Goal: Task Accomplishment & Management: Manage account settings

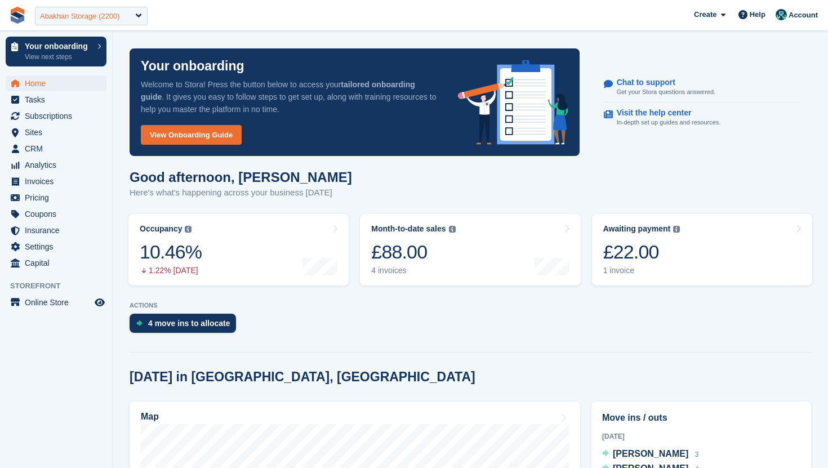
click at [109, 8] on div "Abakhan Storage (2200)" at bounding box center [91, 16] width 113 height 19
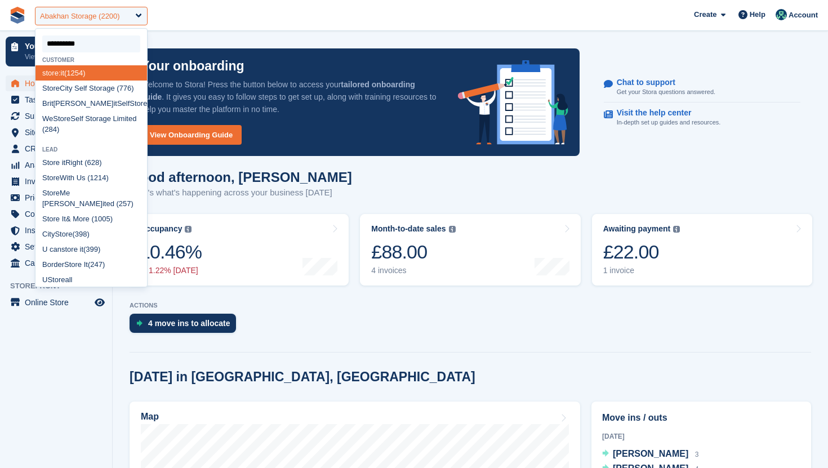
type input "**********"
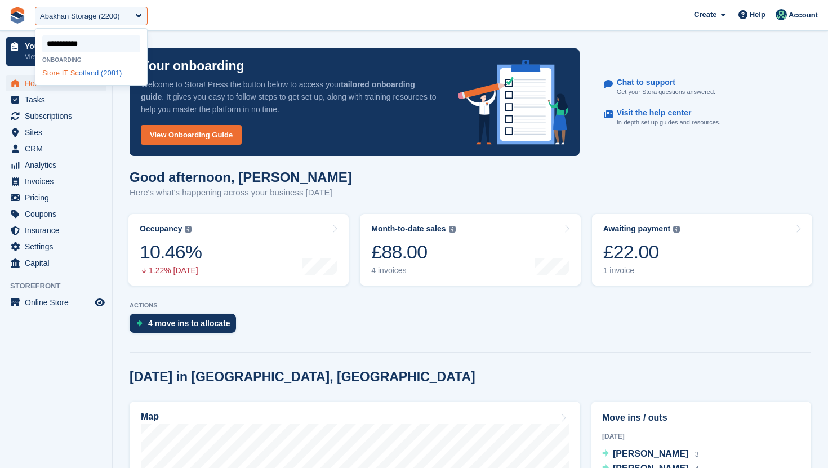
click at [70, 80] on div "Store IT Sc otland (2081)" at bounding box center [91, 72] width 112 height 15
select select "****"
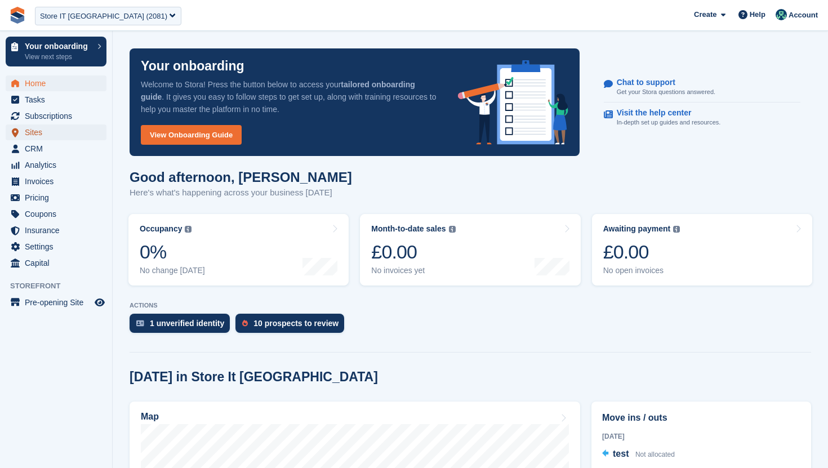
click at [72, 127] on span "Sites" at bounding box center [59, 132] width 68 height 16
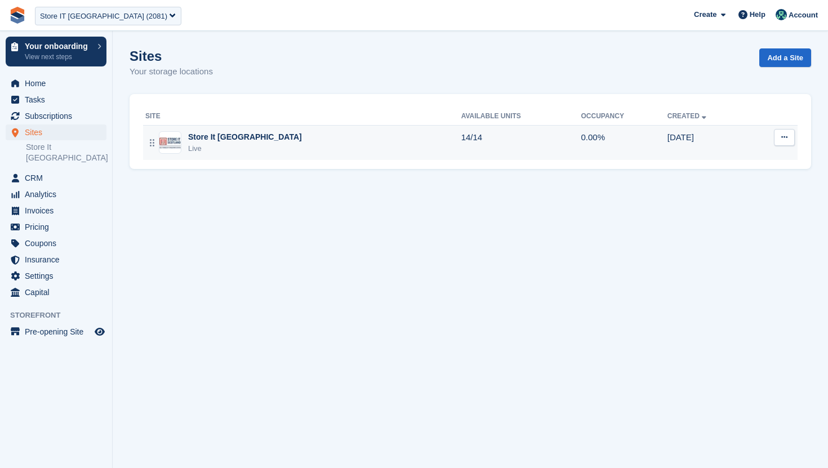
click at [786, 139] on icon at bounding box center [784, 136] width 6 height 7
click at [766, 161] on p "Edit site" at bounding box center [741, 159] width 98 height 15
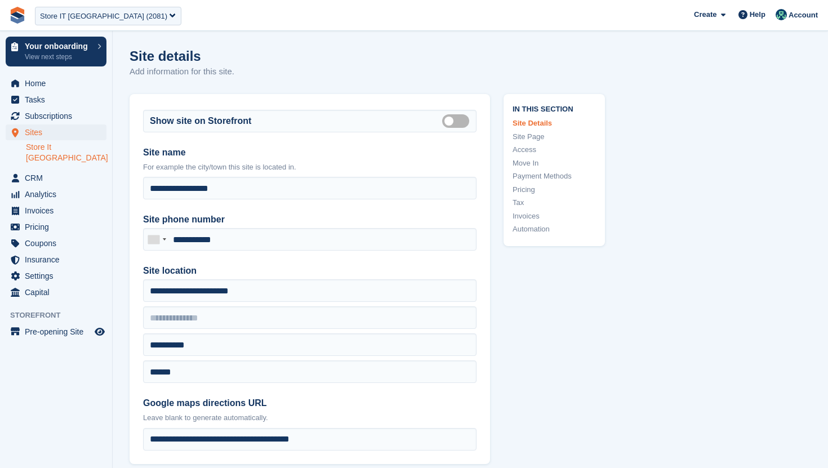
click at [84, 148] on link "Store It Scotland" at bounding box center [66, 152] width 81 height 21
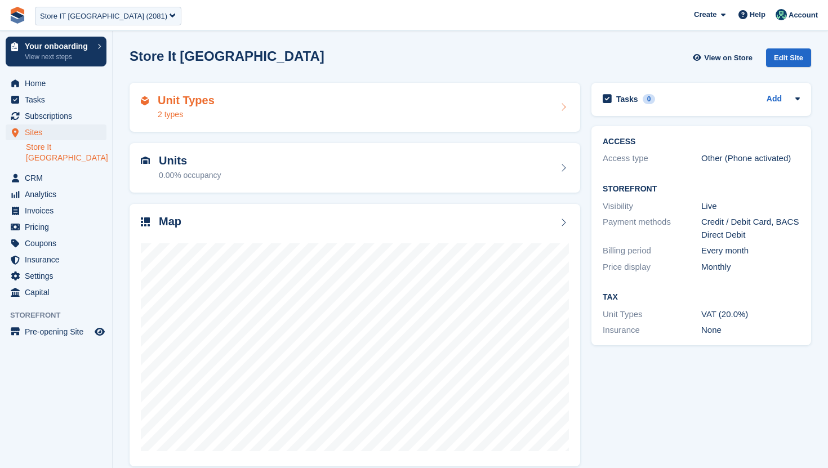
click at [238, 114] on div "Unit Types 2 types" at bounding box center [355, 107] width 428 height 27
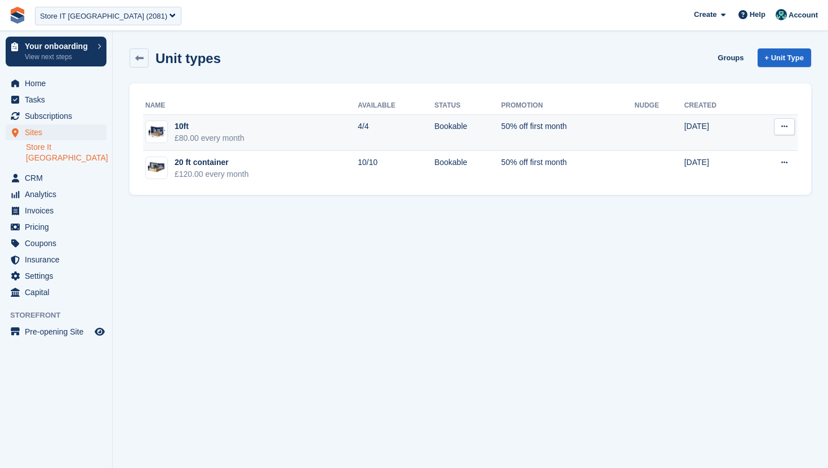
click at [780, 127] on button at bounding box center [784, 126] width 21 height 17
click at [763, 146] on p "Edit unit type" at bounding box center [741, 148] width 98 height 15
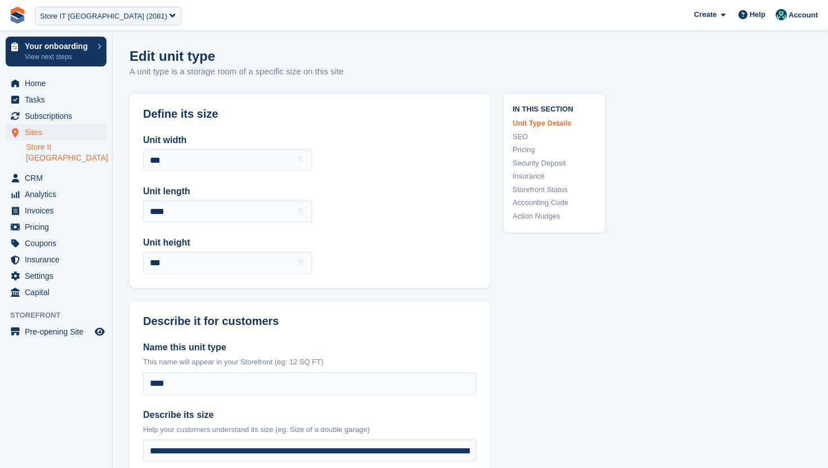
click at [539, 162] on link "Security Deposit" at bounding box center [553, 163] width 83 height 11
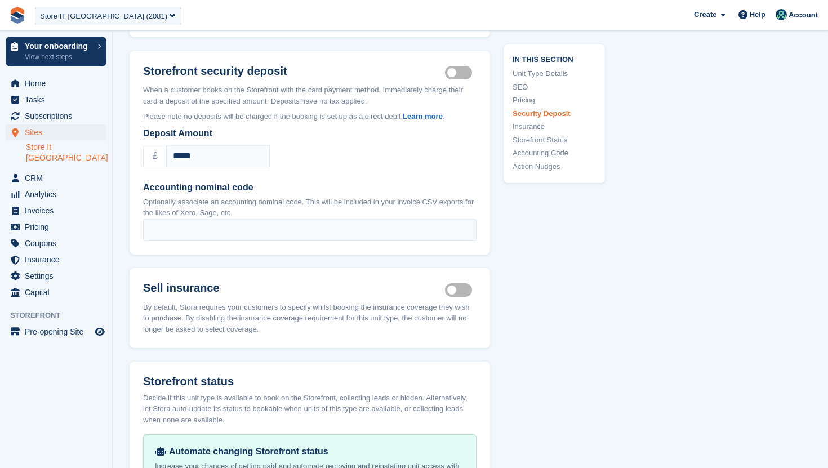
scroll to position [1374, 0]
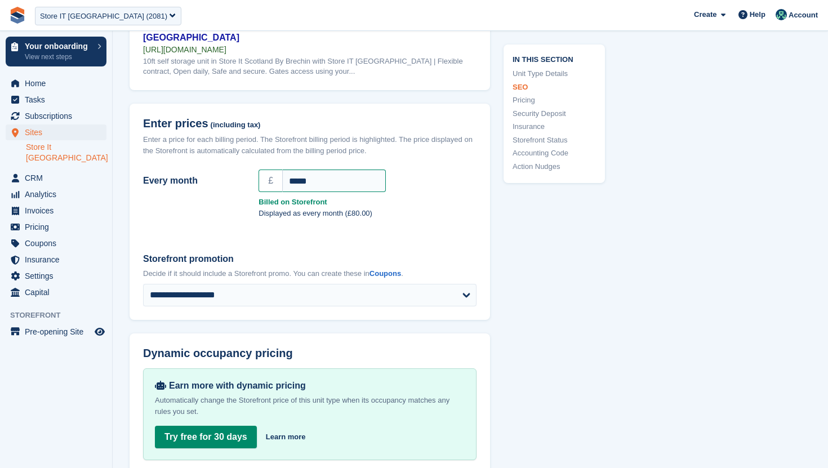
scroll to position [903, 0]
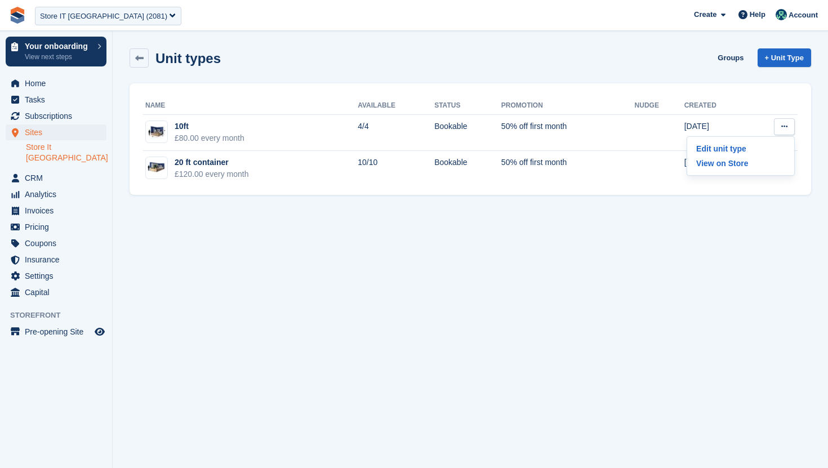
click at [822, 150] on section "Unit types Groups + Unit Type Name Available Status Promotion Nudge Created 10f…" at bounding box center [470, 234] width 715 height 468
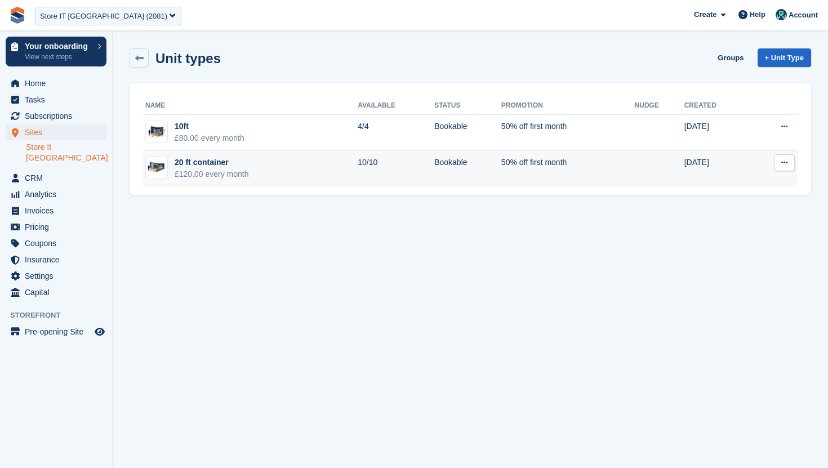
click at [781, 163] on icon at bounding box center [784, 162] width 6 height 7
click at [751, 181] on p "Edit unit type" at bounding box center [741, 184] width 98 height 15
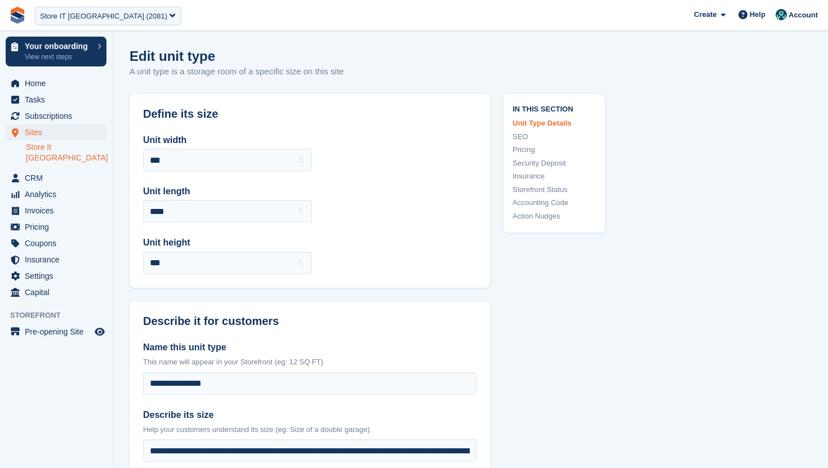
click at [531, 146] on link "Pricing" at bounding box center [553, 149] width 83 height 11
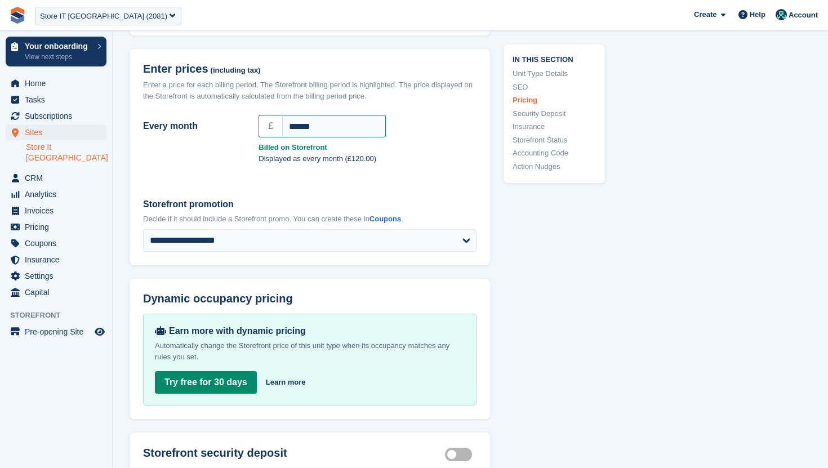
scroll to position [990, 0]
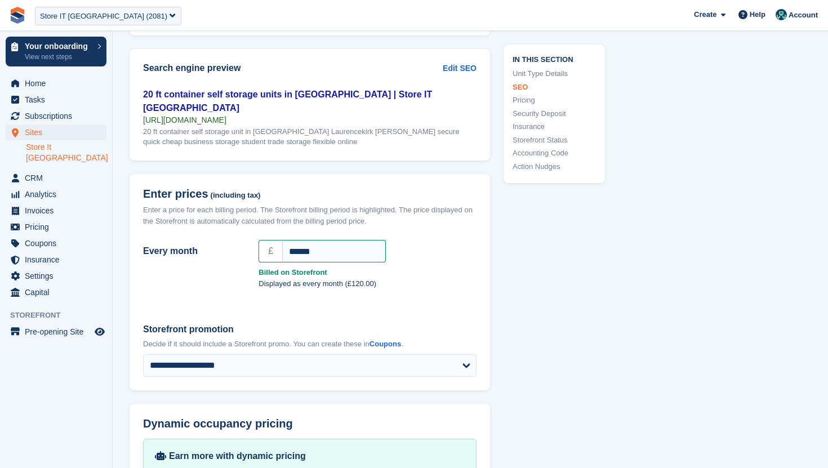
click at [552, 113] on link "Security Deposit" at bounding box center [553, 113] width 83 height 11
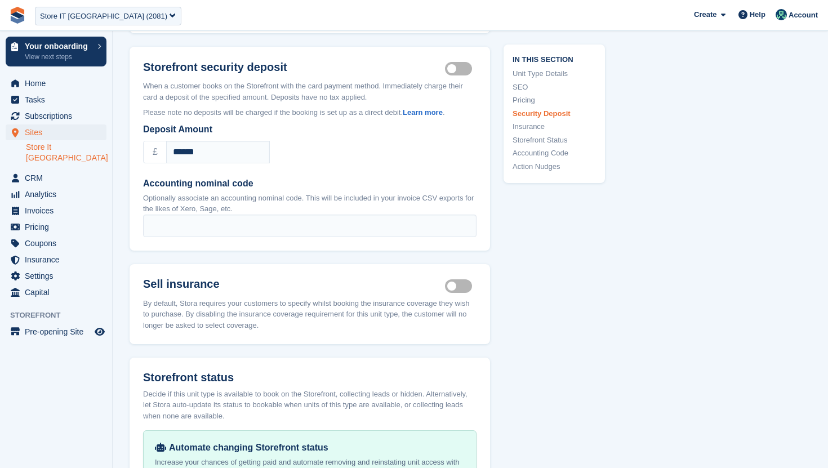
scroll to position [1374, 0]
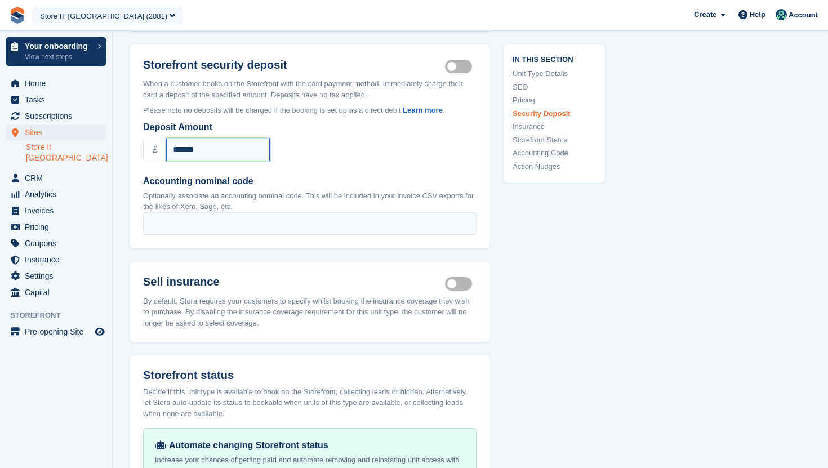
click at [182, 139] on input "******" at bounding box center [218, 150] width 104 height 23
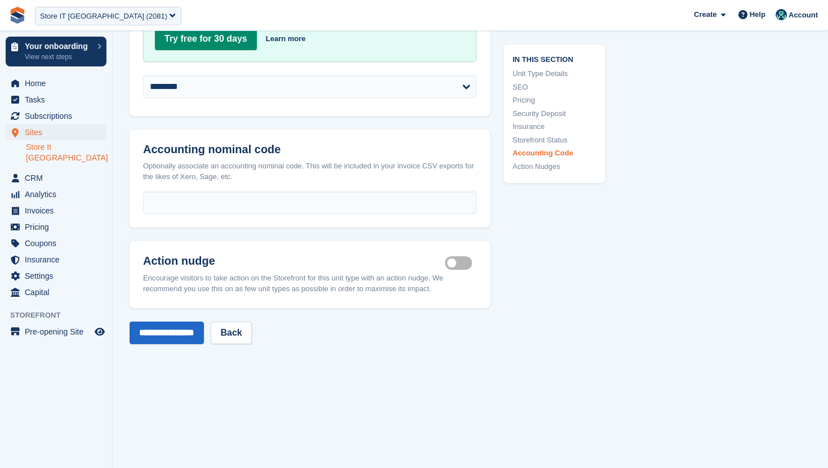
scroll to position [1953, 0]
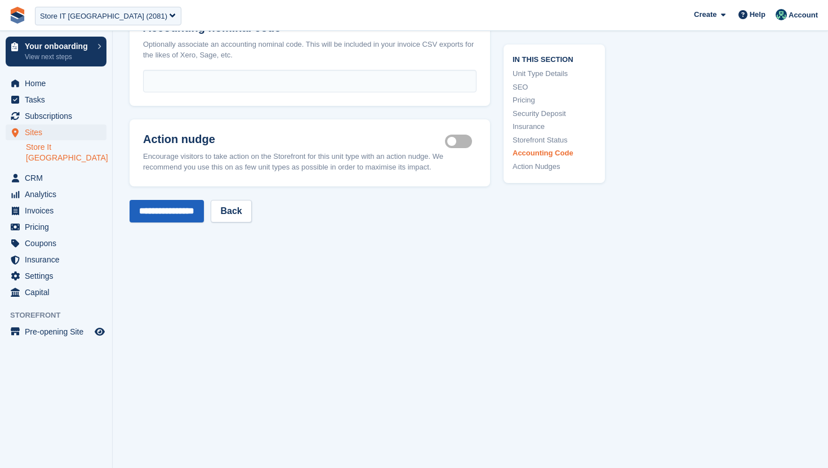
type input "******"
click at [152, 200] on input "**********" at bounding box center [167, 211] width 74 height 23
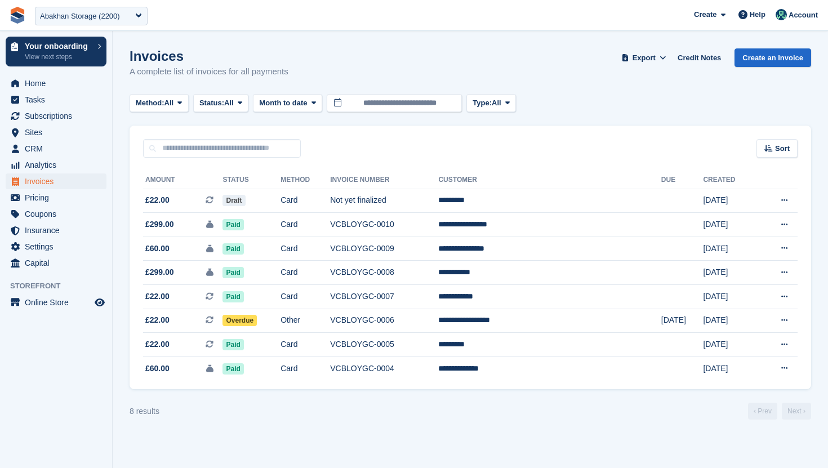
click at [77, 19] on div "Abakhan Storage (2200)" at bounding box center [80, 16] width 80 height 11
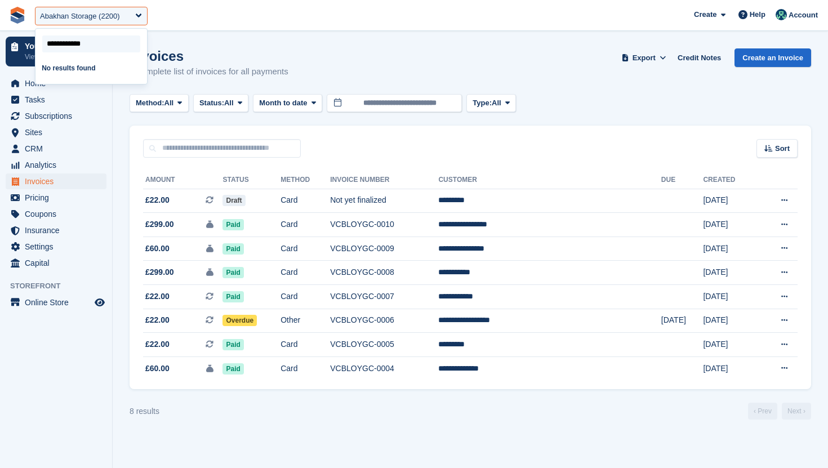
type input "**********"
click at [82, 69] on div "Store IT Sc otland (2081)" at bounding box center [91, 72] width 112 height 15
select select "****"
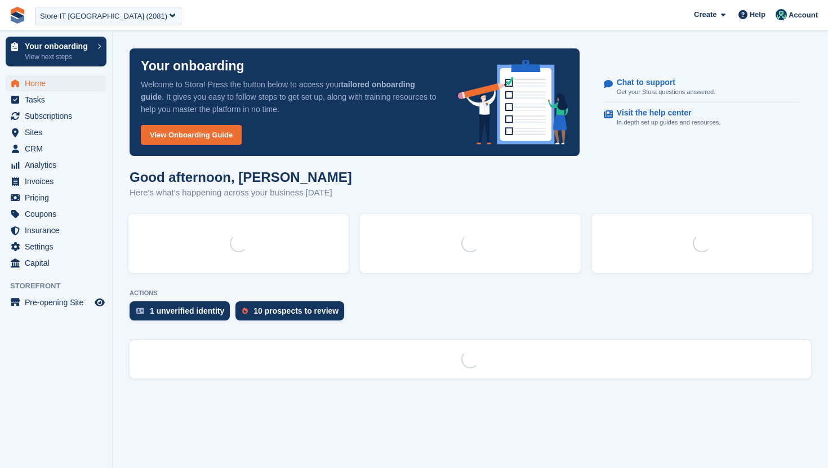
click at [51, 295] on span "Pre-opening Site" at bounding box center [59, 303] width 68 height 16
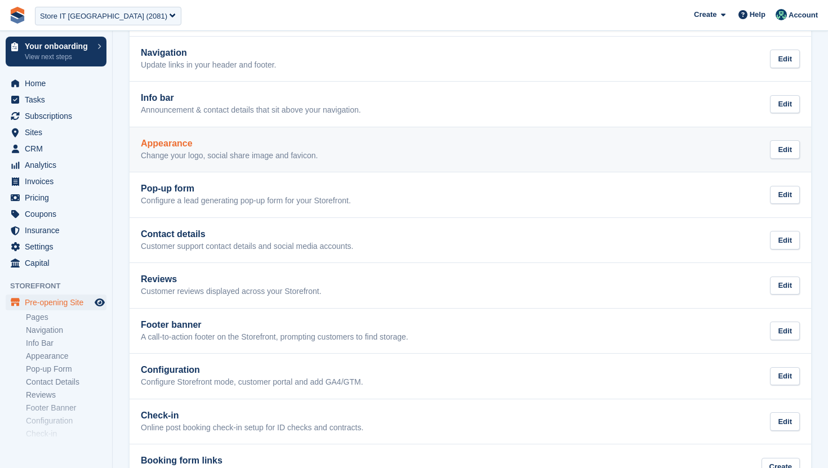
scroll to position [240, 0]
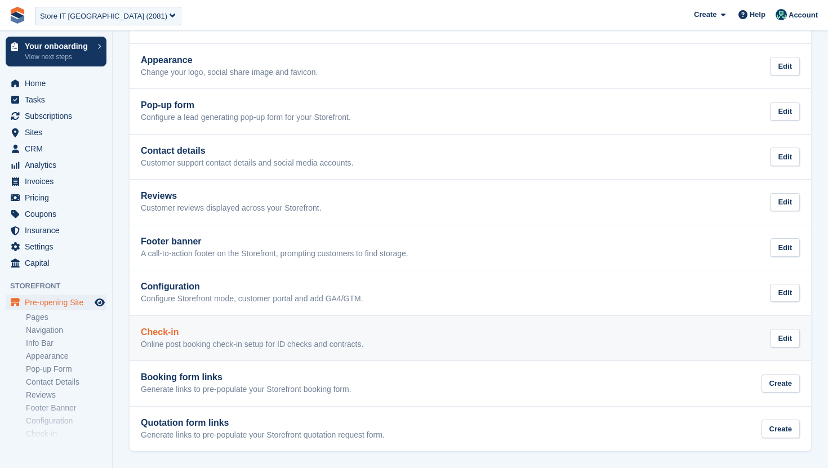
click at [187, 332] on h2 "Check-in" at bounding box center [252, 332] width 222 height 10
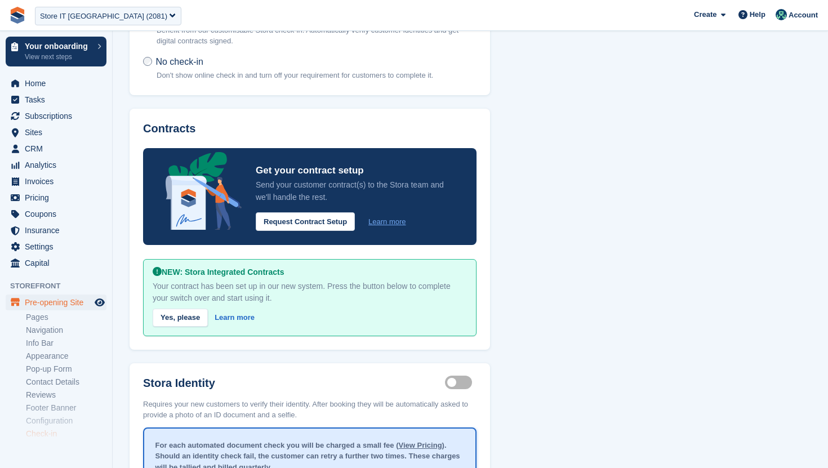
scroll to position [170, 0]
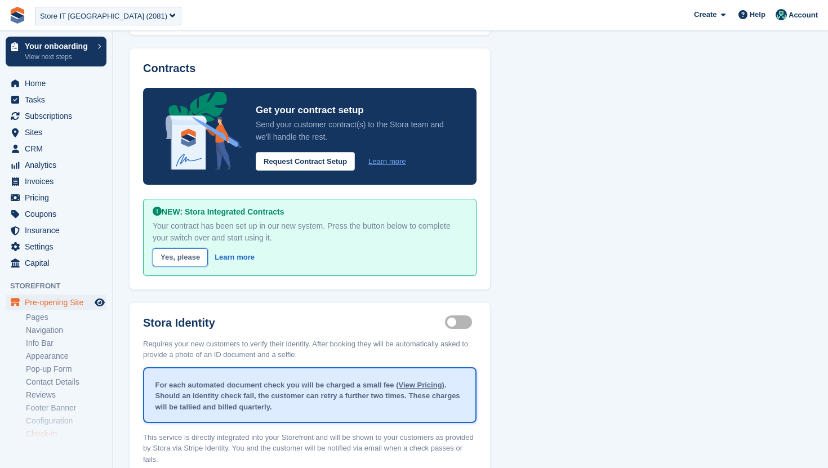
click at [187, 256] on link "Yes, please" at bounding box center [180, 257] width 55 height 19
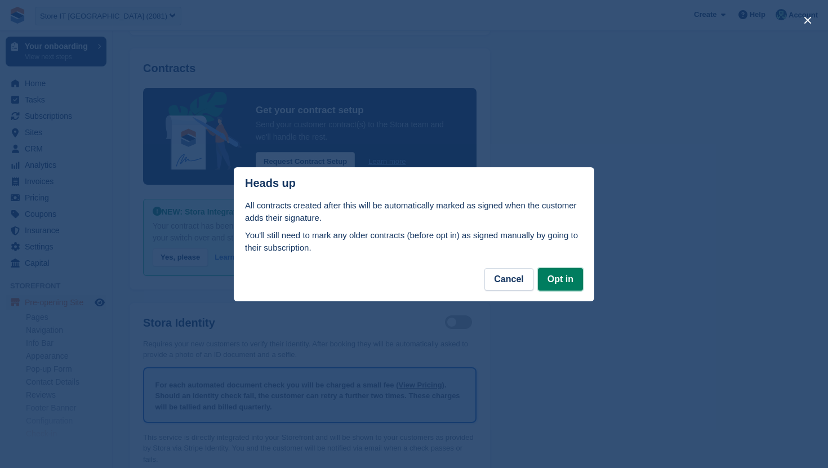
click at [551, 275] on button "Opt in" at bounding box center [560, 279] width 45 height 23
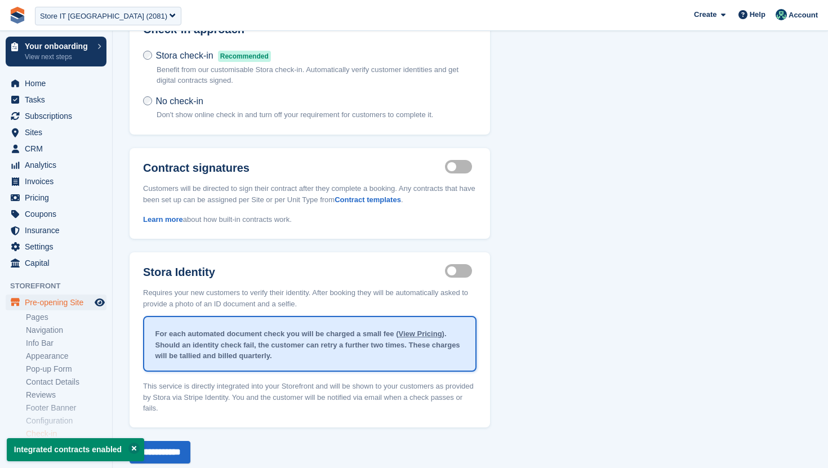
scroll to position [94, 0]
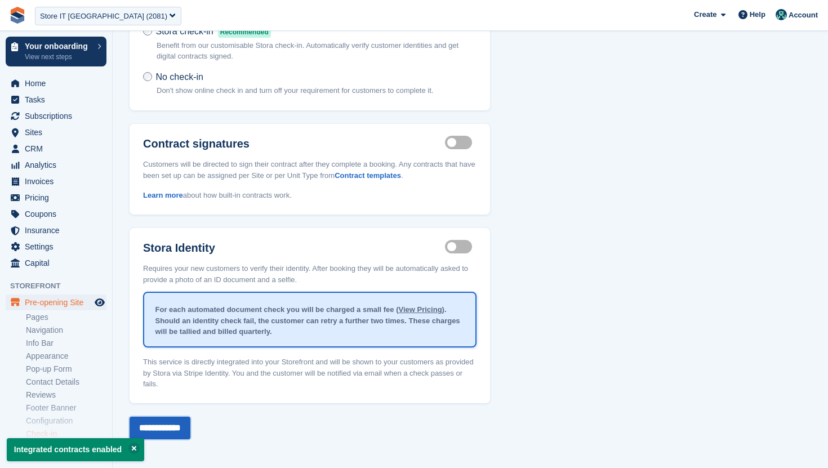
click at [171, 424] on input "**********" at bounding box center [160, 428] width 61 height 23
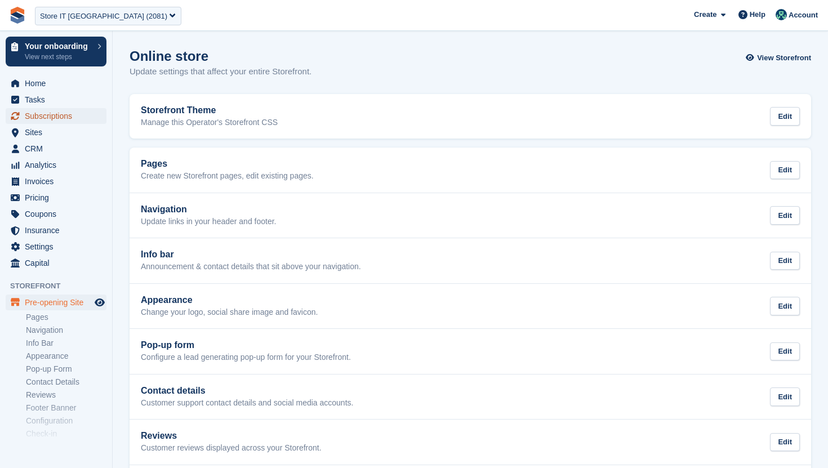
click at [66, 112] on span "Subscriptions" at bounding box center [59, 116] width 68 height 16
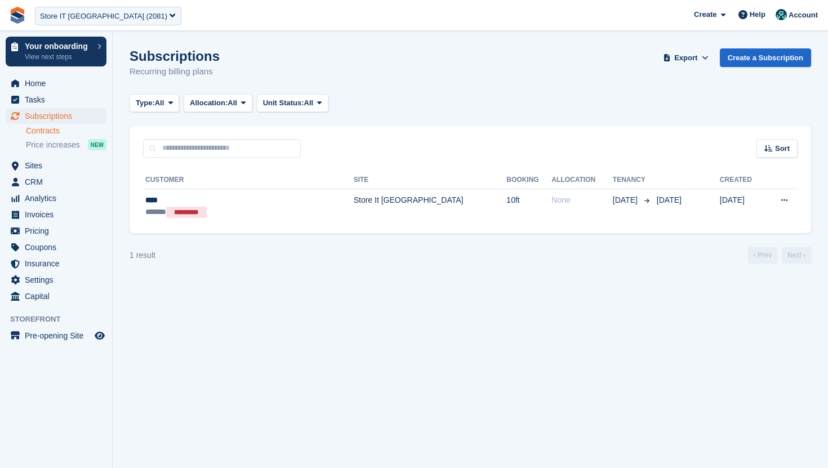
click at [54, 131] on link "Contracts" at bounding box center [66, 131] width 81 height 11
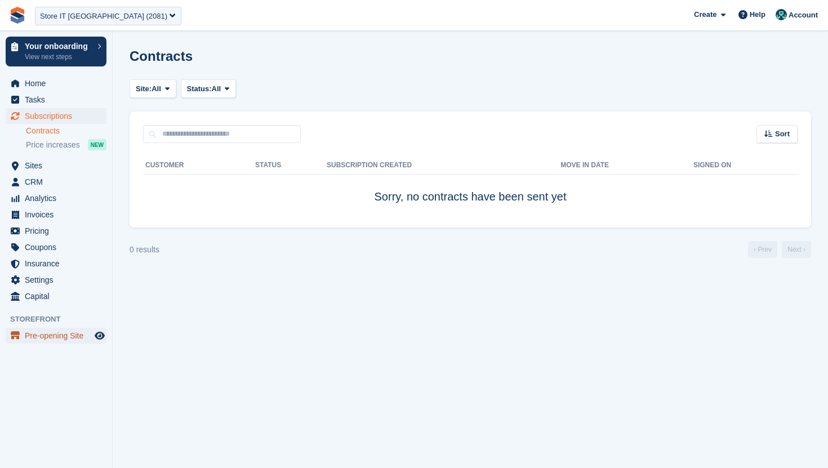
click at [55, 332] on span "Pre-opening Site" at bounding box center [59, 336] width 68 height 16
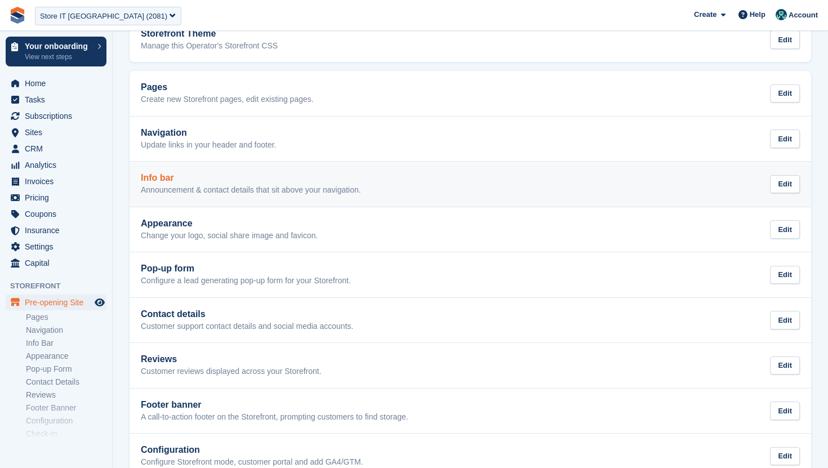
scroll to position [75, 0]
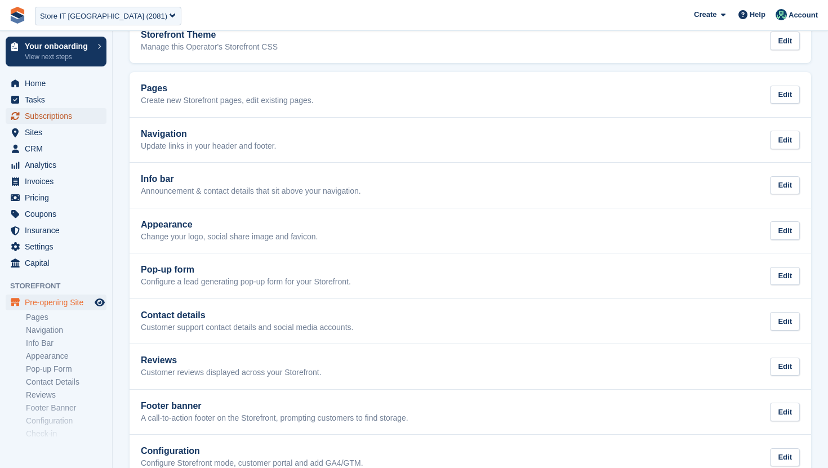
click at [51, 121] on span "Subscriptions" at bounding box center [59, 116] width 68 height 16
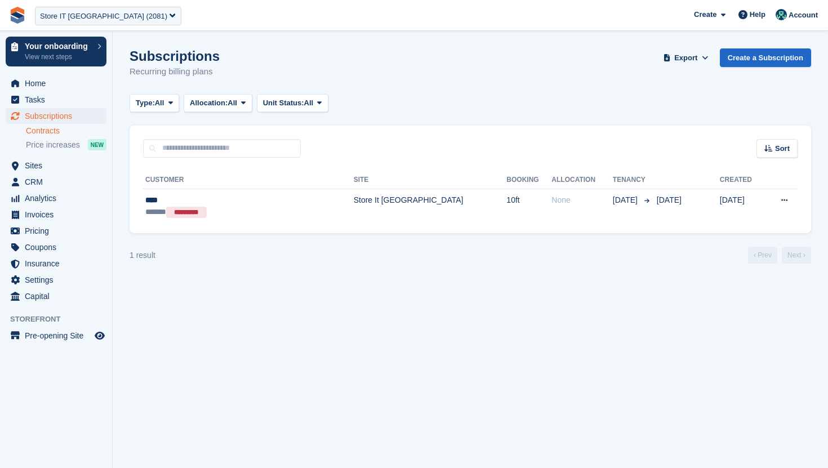
click at [46, 128] on link "Contracts" at bounding box center [66, 131] width 81 height 11
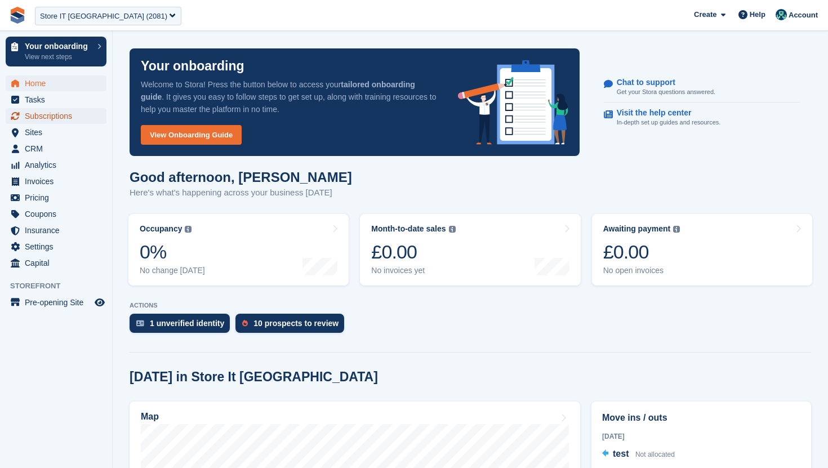
click at [82, 115] on span "Subscriptions" at bounding box center [59, 116] width 68 height 16
